Goal: Transaction & Acquisition: Purchase product/service

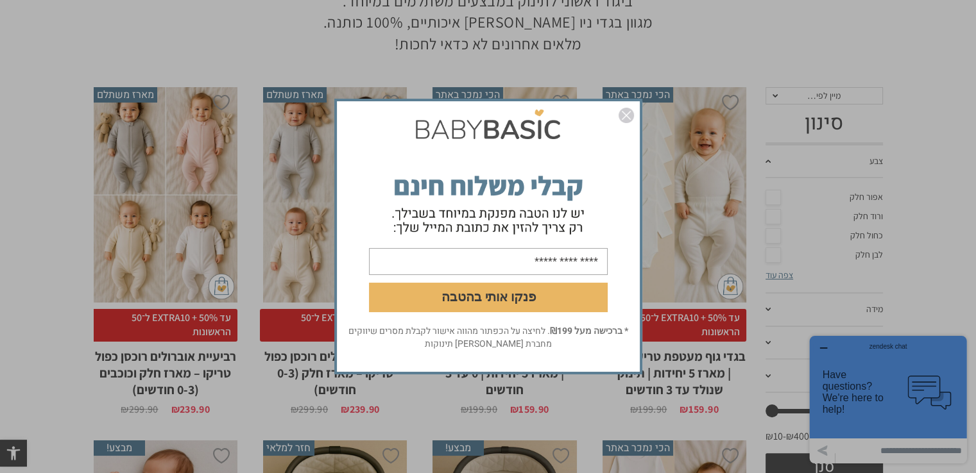
click at [677, 223] on div "פנקו אותי בהטבה * ברכישה מעל ₪199 . לחיצה על הכפתור מהווה אישור לקבלת מסרים שיו…" at bounding box center [488, 236] width 976 height 473
click at [628, 115] on img "סגור" at bounding box center [625, 115] width 15 height 15
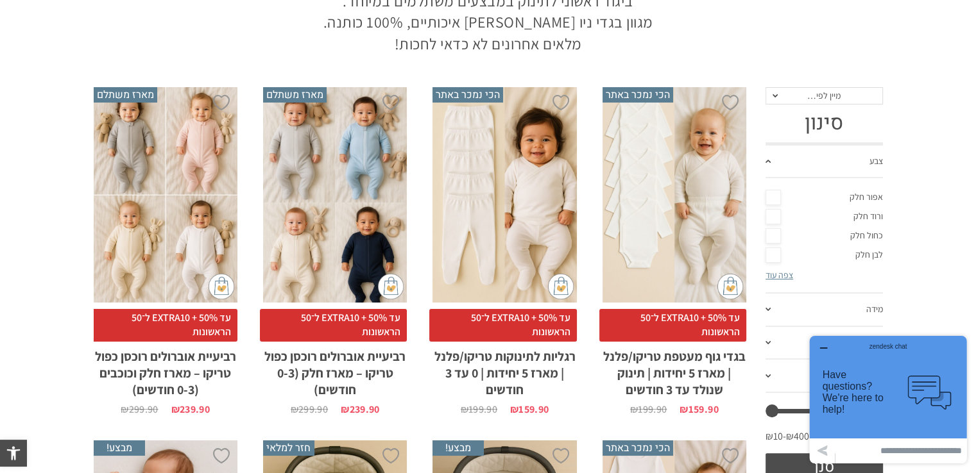
click at [681, 201] on div "x בחירת סוג בד טריקו (עונת מעבר/קיץ) פלנל (חורף)" at bounding box center [674, 195] width 144 height 216
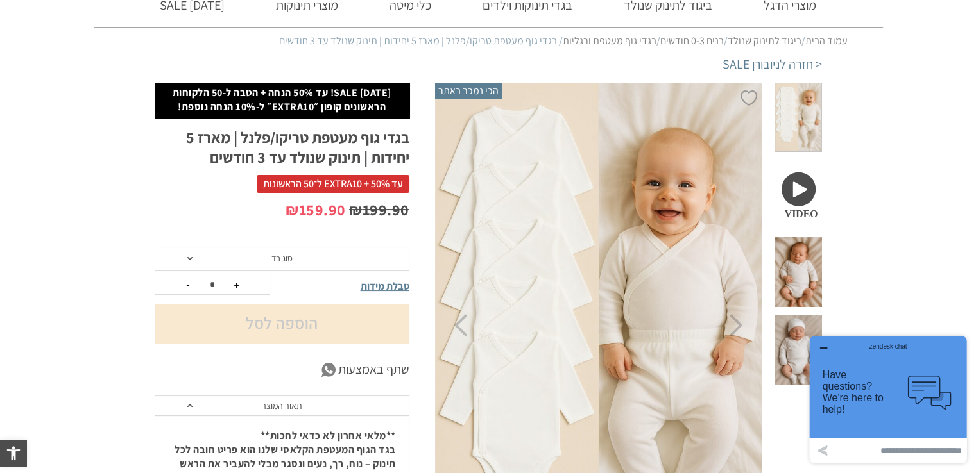
scroll to position [64, 0]
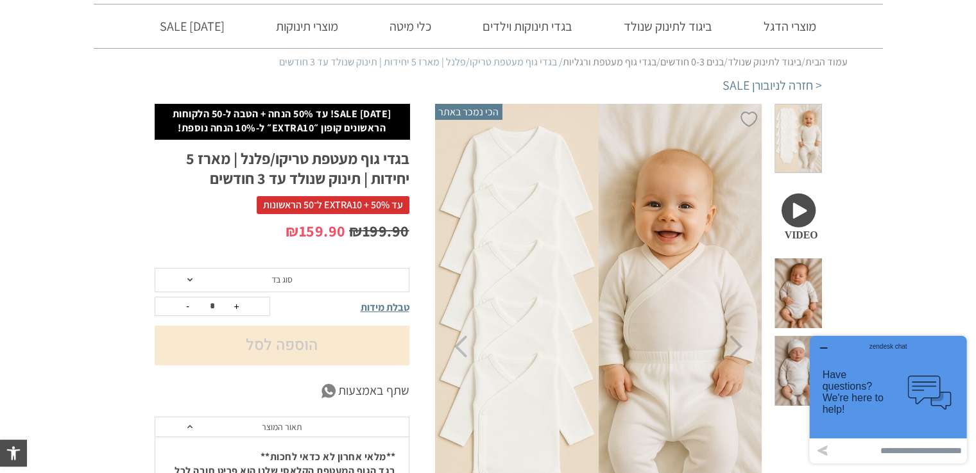
click at [819, 203] on span at bounding box center [797, 216] width 47 height 70
